Goal: Check status: Check status

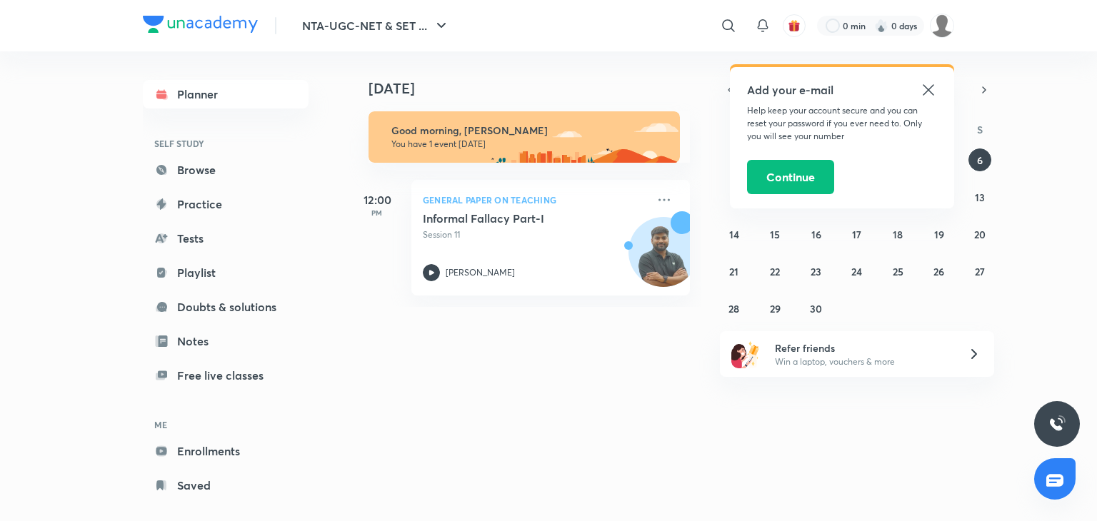
click at [927, 86] on icon at bounding box center [928, 89] width 17 height 17
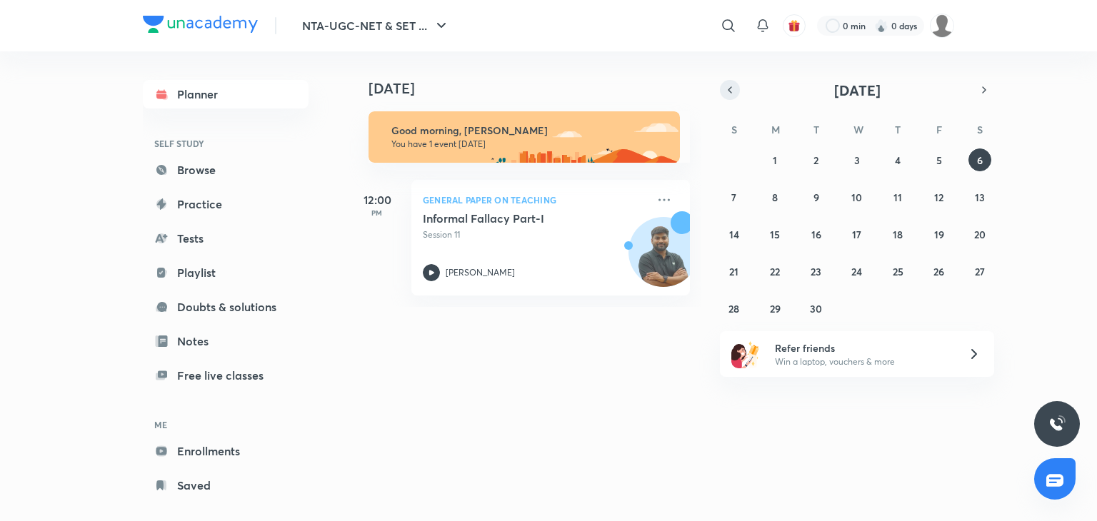
click at [731, 81] on button "button" at bounding box center [730, 90] width 20 height 20
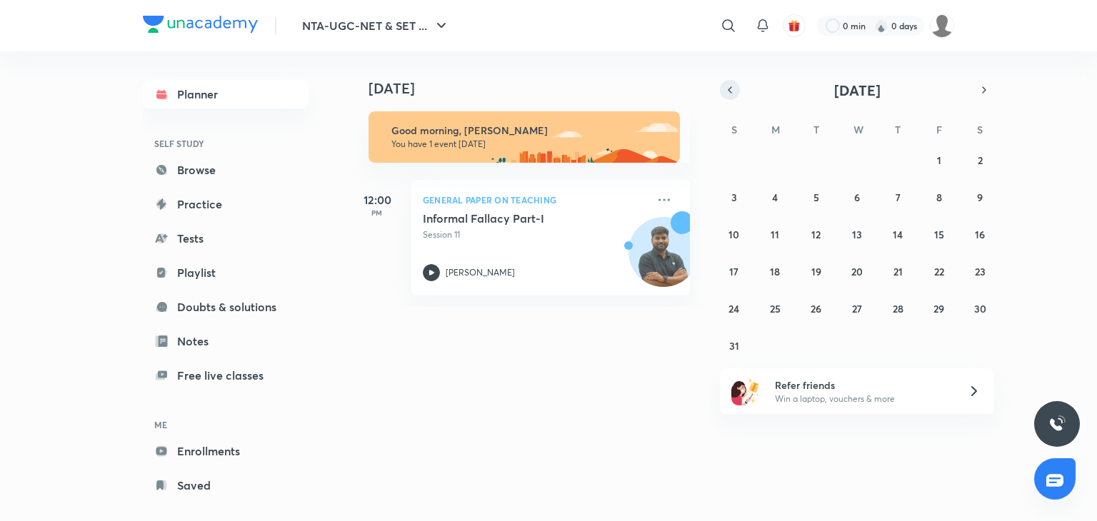
click at [731, 81] on button "button" at bounding box center [730, 90] width 20 height 20
drag, startPoint x: 636, startPoint y: 358, endPoint x: 611, endPoint y: 371, distance: 28.1
click at [611, 371] on div "[DATE] [DATE] Good morning, Aaradhna You have 1 event [DATE] 12:00 PM General P…" at bounding box center [652, 280] width 606 height 459
drag, startPoint x: 611, startPoint y: 371, endPoint x: 501, endPoint y: 450, distance: 136.2
click at [501, 450] on div "[DATE] [DATE] Good morning, Aaradhna You have 1 event [DATE] 12:00 PM General P…" at bounding box center [652, 280] width 606 height 459
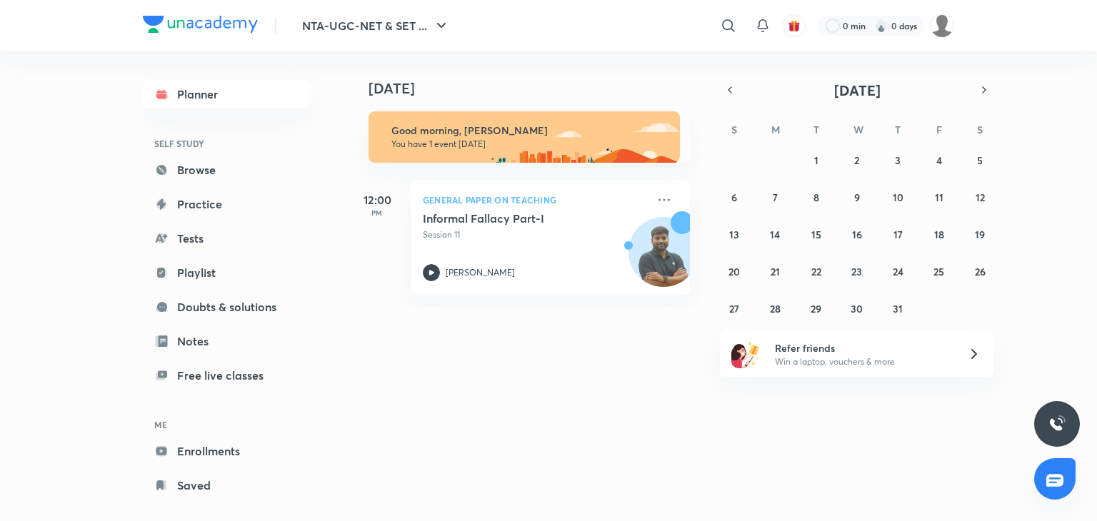
drag, startPoint x: 493, startPoint y: 409, endPoint x: 434, endPoint y: 439, distance: 66.4
click at [434, 439] on div "[DATE] [DATE] Good morning, Aaradhna You have 1 event [DATE] 12:00 PM General P…" at bounding box center [652, 280] width 606 height 459
drag, startPoint x: 434, startPoint y: 439, endPoint x: 378, endPoint y: 386, distance: 76.3
click at [378, 386] on div "[DATE] [DATE] Good morning, Aaradhna You have 1 event [DATE] 12:00 PM General P…" at bounding box center [652, 280] width 606 height 459
drag, startPoint x: 446, startPoint y: 366, endPoint x: 424, endPoint y: 389, distance: 31.3
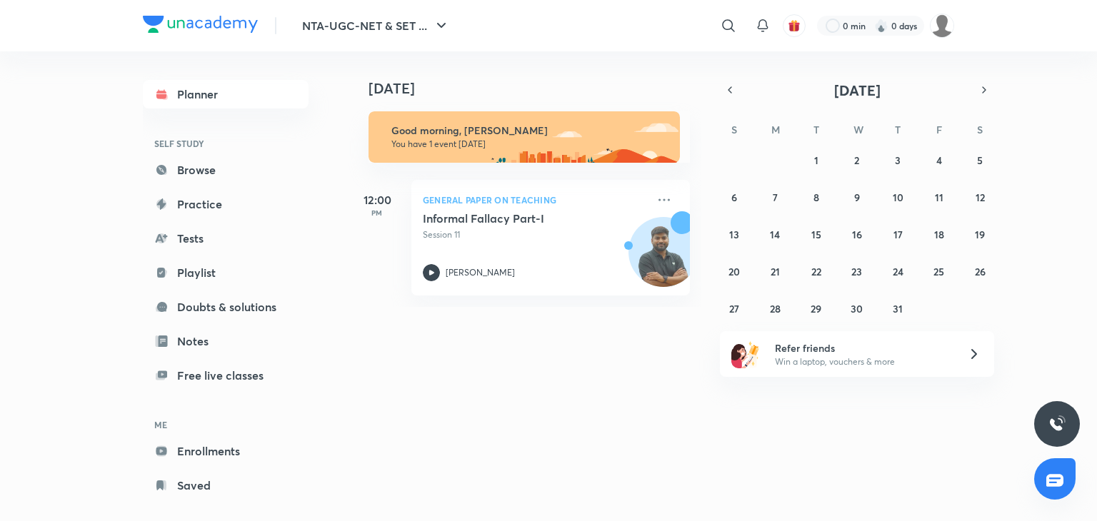
click at [424, 389] on div "[DATE] [DATE] Good morning, Aaradhna You have 1 event [DATE] 12:00 PM General P…" at bounding box center [652, 280] width 606 height 459
drag, startPoint x: 424, startPoint y: 389, endPoint x: 380, endPoint y: 399, distance: 45.6
click at [380, 399] on div "[DATE] [DATE] Good morning, Aaradhna You have 1 event [DATE] 12:00 PM General P…" at bounding box center [652, 280] width 606 height 459
drag, startPoint x: 380, startPoint y: 399, endPoint x: 524, endPoint y: 424, distance: 145.7
click at [524, 424] on div "[DATE] [DATE] Good morning, Aaradhna You have 1 event [DATE] 12:00 PM General P…" at bounding box center [652, 280] width 606 height 459
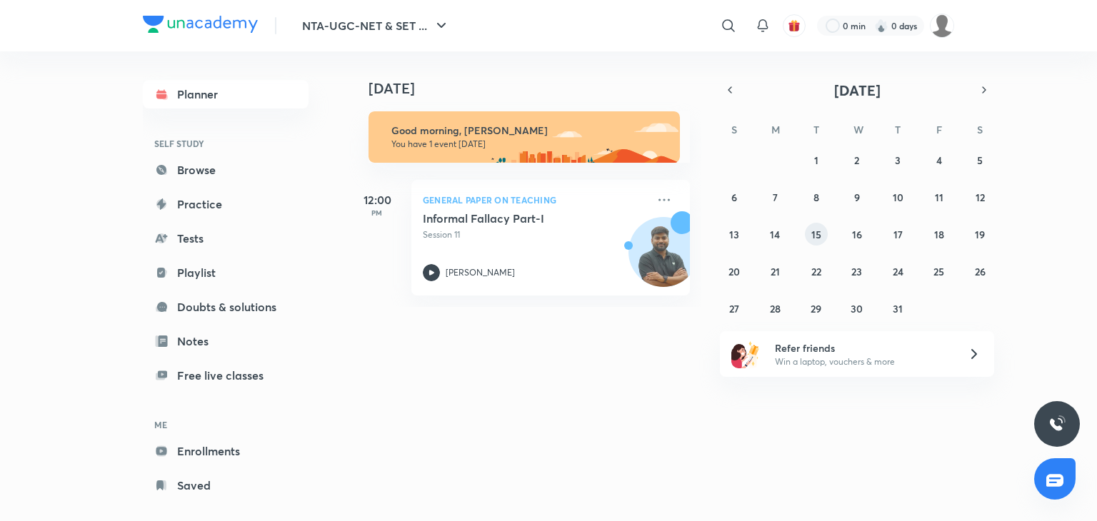
click at [820, 233] on abbr "15" at bounding box center [816, 235] width 10 height 14
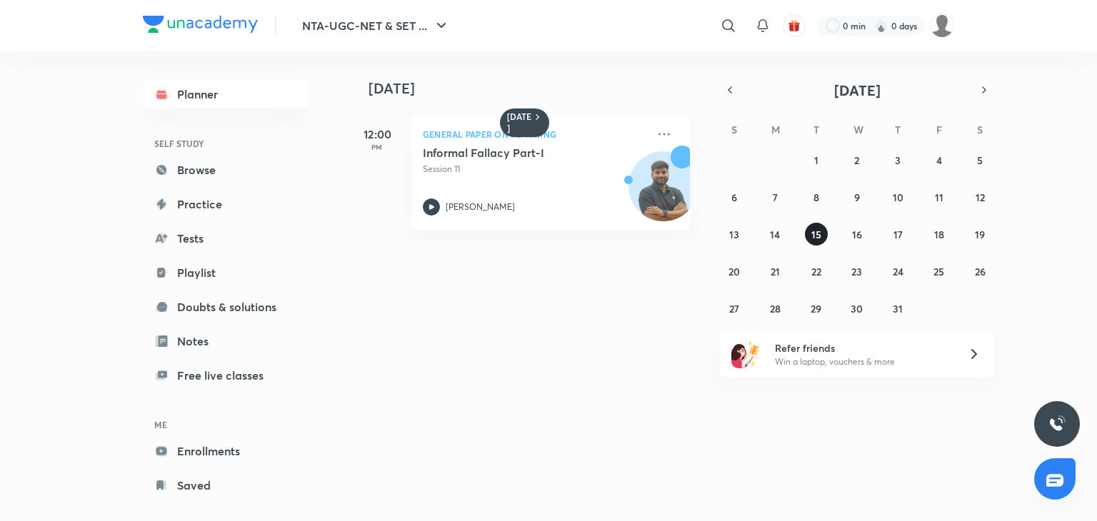
click at [820, 233] on abbr "15" at bounding box center [816, 235] width 10 height 14
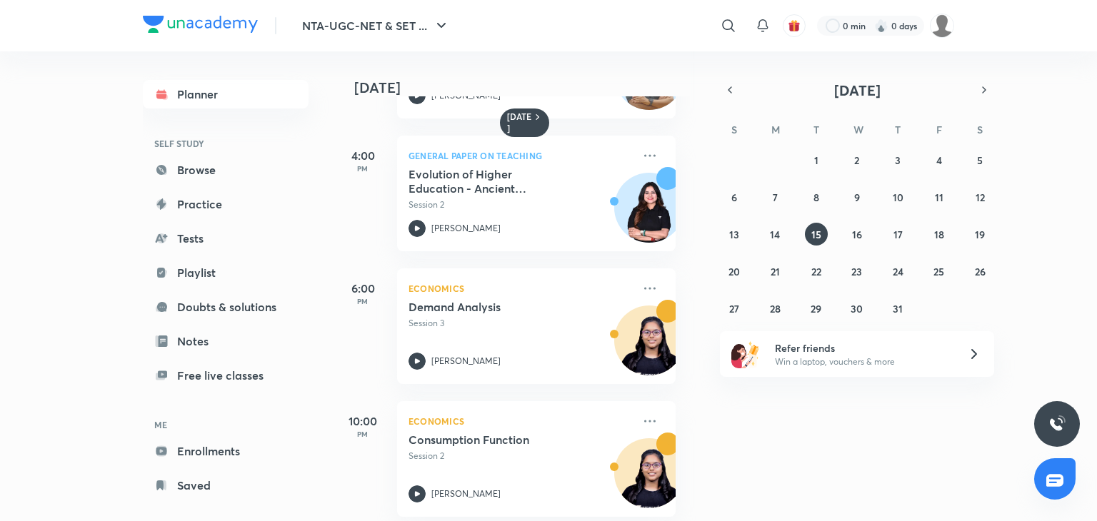
scroll to position [263, 14]
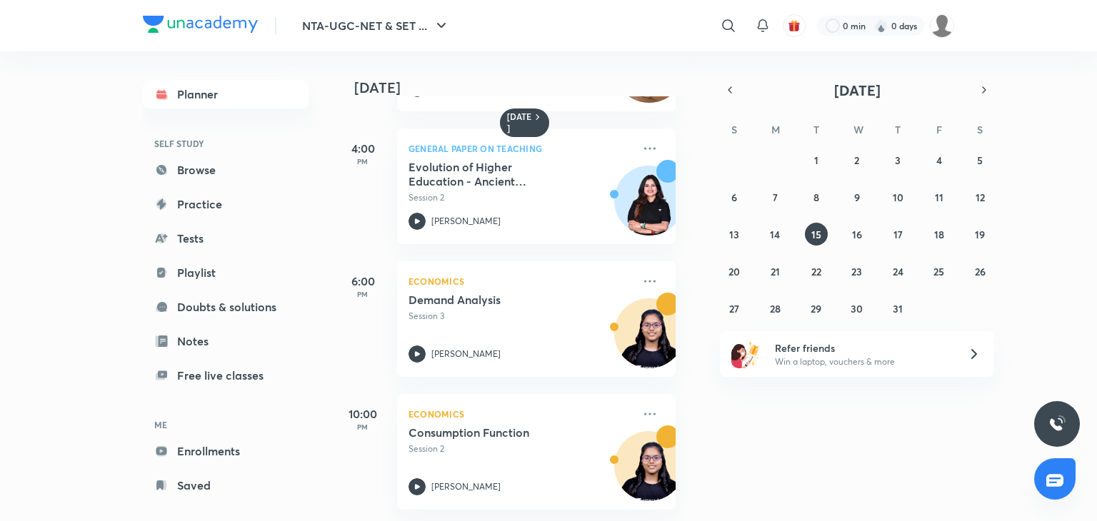
drag, startPoint x: 699, startPoint y: 259, endPoint x: 1066, endPoint y: 181, distance: 374.8
click at [1066, 181] on div "[DATE] 10:00 AM General Paper on Teaching Number System- Questions Session 2 To…" at bounding box center [722, 286] width 746 height 470
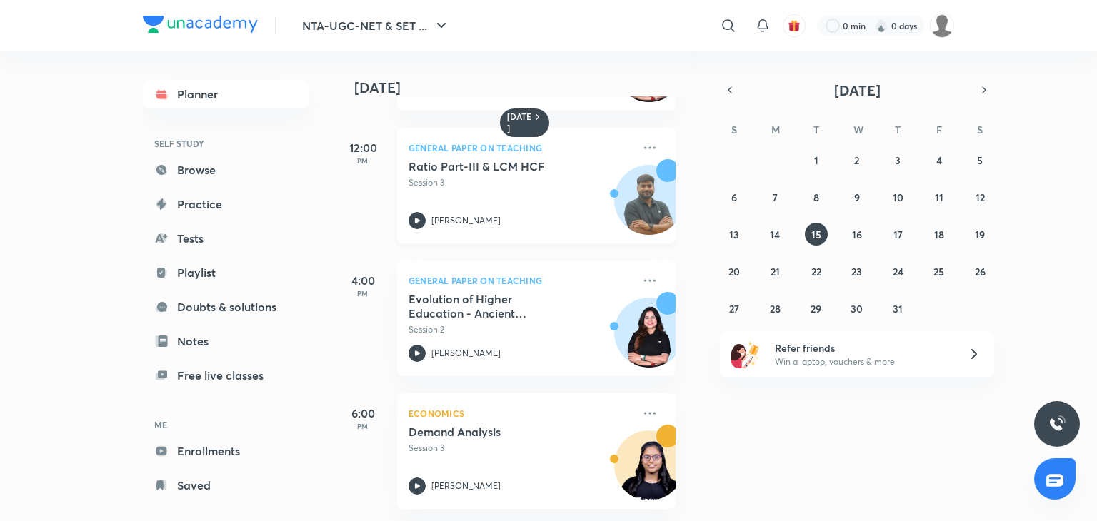
scroll to position [0, 0]
